Goal: Check status: Check status

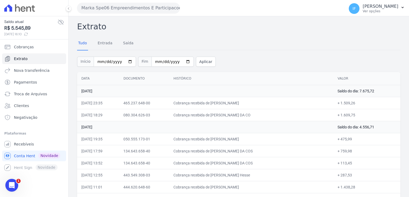
scroll to position [1664, 0]
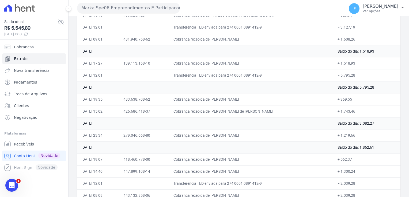
click at [84, 93] on td "[DATE] 19:35" at bounding box center [98, 99] width 42 height 12
click at [21, 156] on span "Conta Hent" at bounding box center [24, 155] width 21 height 5
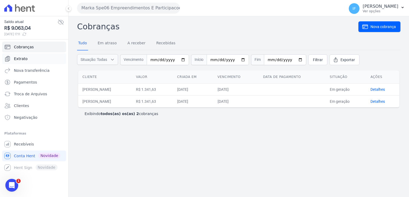
click at [26, 59] on link "Extrato" at bounding box center [34, 58] width 64 height 11
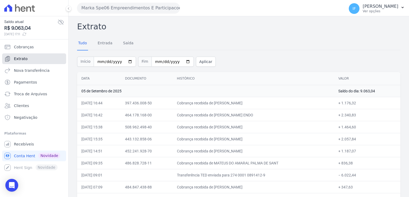
click at [21, 60] on span "Extrato" at bounding box center [21, 58] width 14 height 5
click at [23, 144] on span "Recebíveis" at bounding box center [24, 144] width 20 height 5
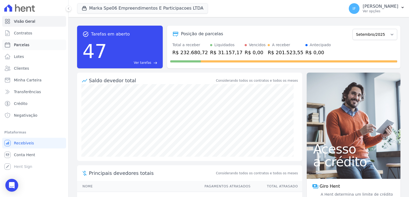
click at [18, 47] on span "Parcelas" at bounding box center [22, 44] width 16 height 5
select select
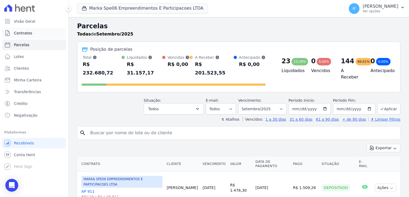
click at [27, 34] on span "Contratos" at bounding box center [23, 32] width 18 height 5
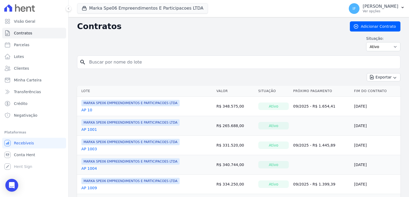
click at [111, 64] on input "search" at bounding box center [242, 62] width 312 height 11
type input "4007"
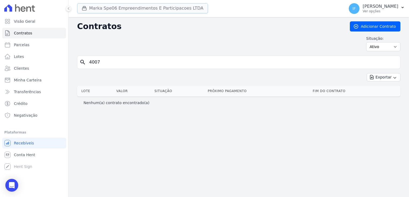
click at [95, 9] on button "Marka Spe06 Empreendimentos E Participacoes LTDA" at bounding box center [142, 8] width 131 height 10
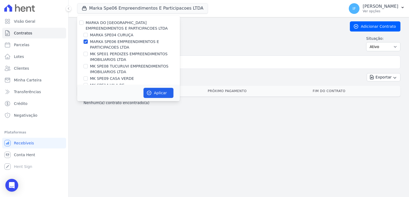
click at [83, 24] on div "MARKA DO [GEOGRAPHIC_DATA] EMPREENDIMENTOS E PARTICIPACOES LTDA" at bounding box center [128, 25] width 103 height 11
click at [82, 22] on input "MARKA DO [GEOGRAPHIC_DATA] EMPREENDIMENTOS E PARTICIPACOES LTDA" at bounding box center [81, 23] width 4 height 4
checkbox input "true"
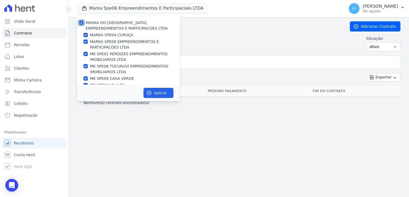
checkbox input "true"
click at [160, 96] on button "Aplicar" at bounding box center [158, 93] width 30 height 10
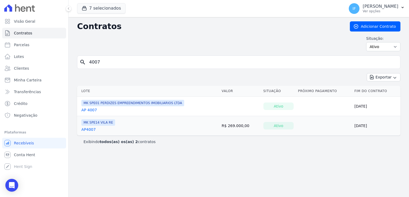
click at [87, 109] on link "AP 4007" at bounding box center [89, 110] width 16 height 5
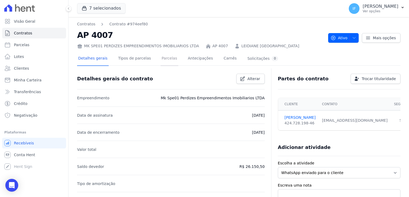
click at [161, 60] on link "Parcelas" at bounding box center [169, 59] width 18 height 14
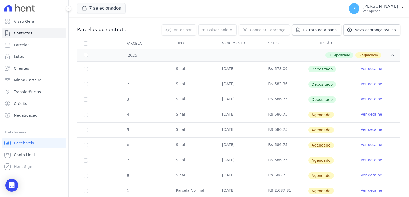
scroll to position [53, 0]
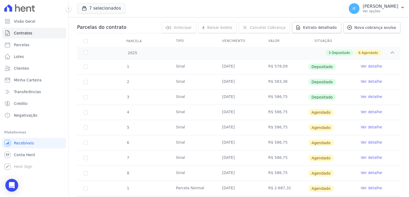
click at [366, 96] on link "Ver detalhe" at bounding box center [370, 96] width 21 height 5
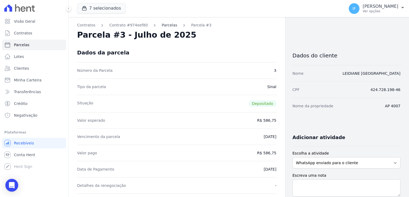
click at [163, 24] on link "Parcelas" at bounding box center [170, 25] width 16 height 6
click at [162, 27] on link "Parcelas" at bounding box center [170, 25] width 16 height 6
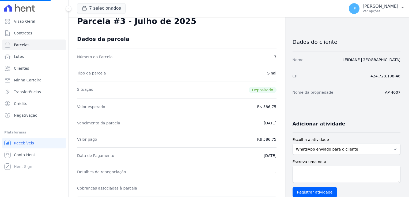
scroll to position [27, 0]
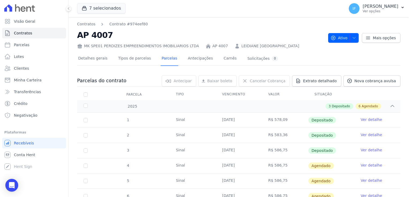
scroll to position [118, 0]
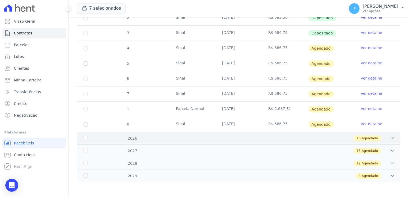
click at [389, 139] on icon at bounding box center [391, 138] width 5 height 5
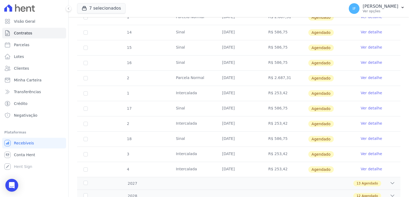
scroll to position [360, 0]
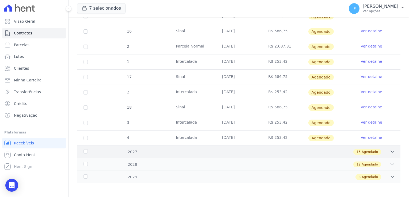
click at [384, 150] on div "13 Agendado" at bounding box center [254, 152] width 281 height 6
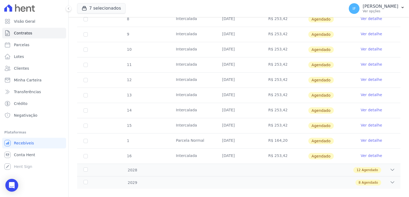
scroll to position [558, 0]
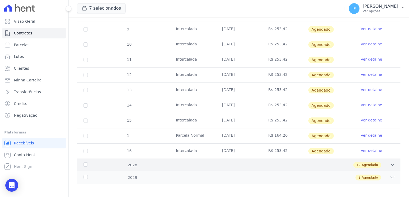
click at [384, 164] on div "12 Agendado" at bounding box center [254, 165] width 281 height 6
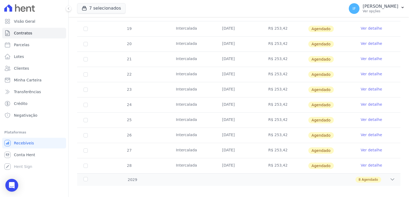
scroll to position [740, 0]
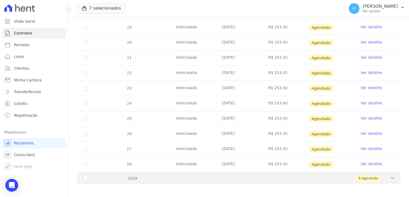
click at [379, 176] on div "8 Agendado" at bounding box center [254, 179] width 281 height 6
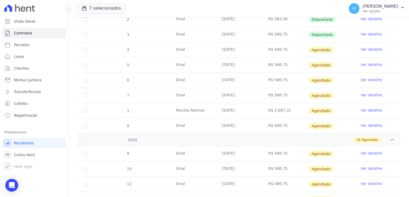
scroll to position [60, 0]
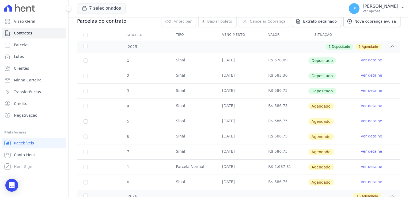
click at [367, 76] on link "Ver detalhe" at bounding box center [370, 75] width 21 height 5
click at [366, 74] on link "Ver detalhe" at bounding box center [370, 75] width 21 height 5
click at [364, 75] on link "Ver detalhe" at bounding box center [370, 75] width 21 height 5
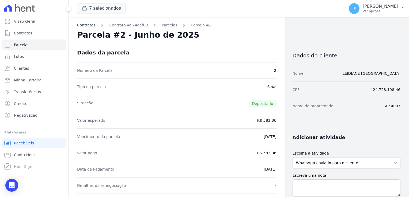
click at [90, 25] on link "Contratos" at bounding box center [86, 25] width 18 height 6
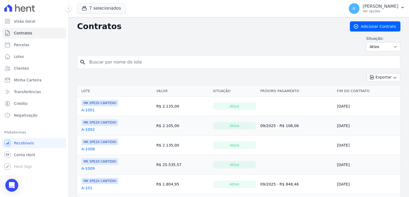
click at [99, 61] on input "search" at bounding box center [242, 62] width 312 height 11
type input "4007"
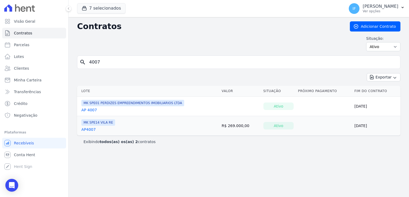
click at [90, 110] on link "AP 4007" at bounding box center [89, 110] width 16 height 5
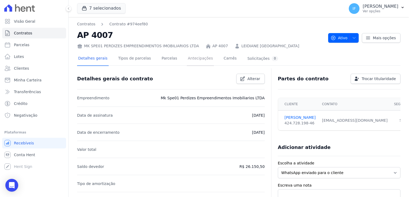
click at [195, 57] on link "Antecipações" at bounding box center [200, 59] width 27 height 14
